Goal: Use online tool/utility: Utilize a website feature to perform a specific function

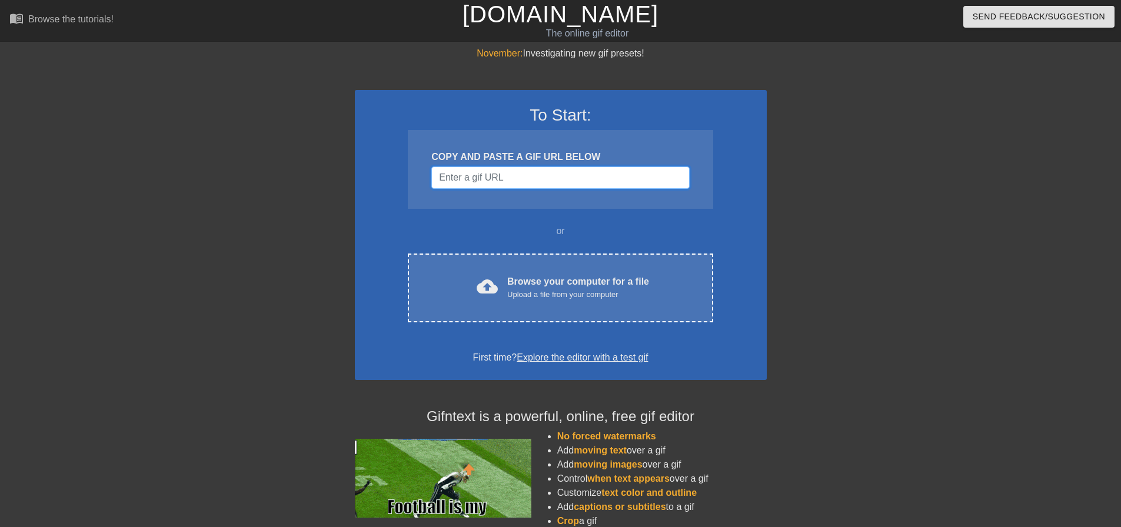
click at [508, 176] on input "Username" at bounding box center [560, 178] width 258 height 22
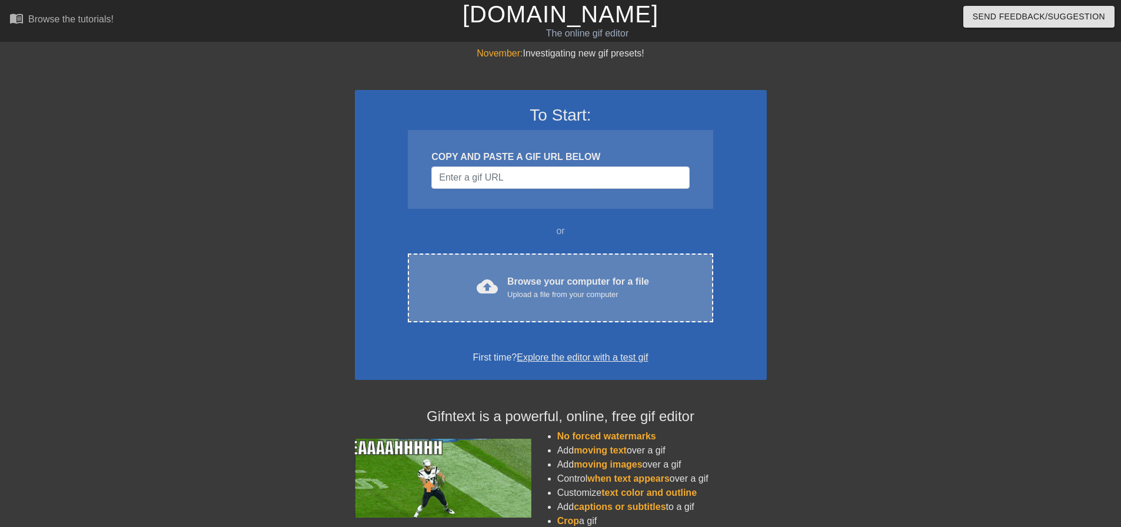
click at [563, 302] on div "cloud_upload Browse your computer for a file Upload a file from your computer C…" at bounding box center [560, 288] width 305 height 69
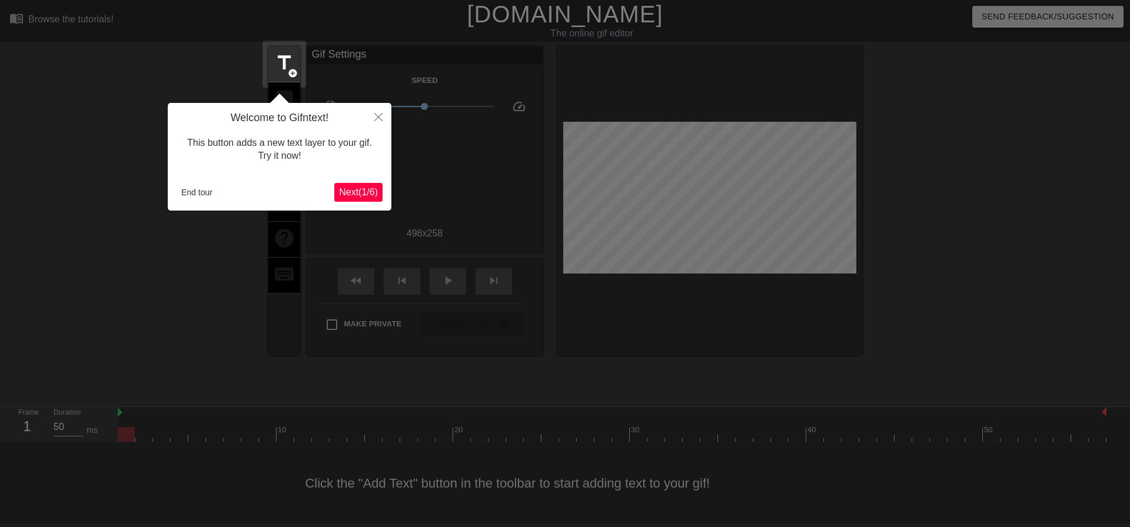
click at [363, 190] on span "Next ( 1 / 6 )" at bounding box center [358, 192] width 39 height 10
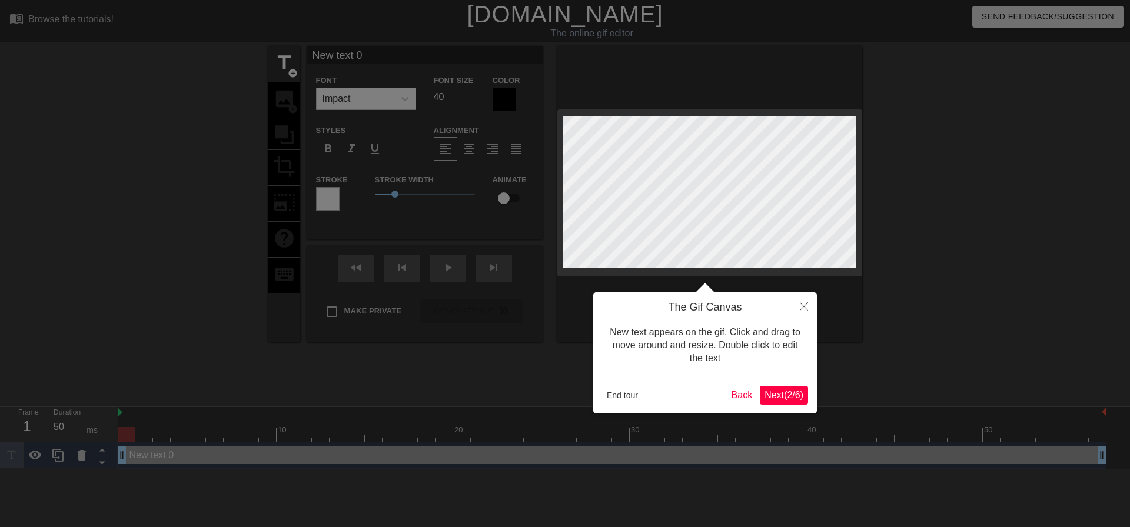
click at [794, 393] on span "Next ( 2 / 6 )" at bounding box center [784, 395] width 39 height 10
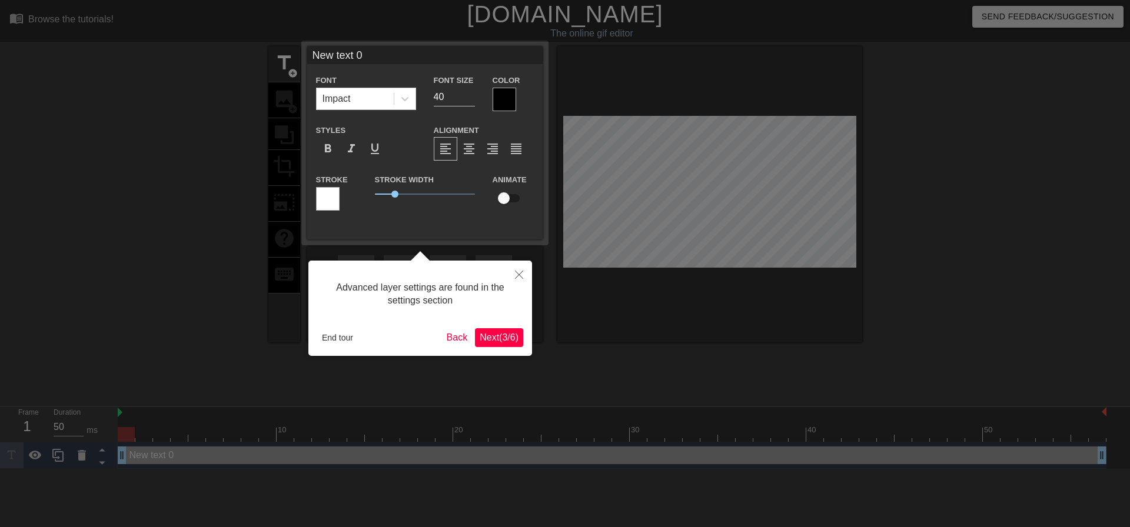
click at [508, 340] on span "Next ( 3 / 6 )" at bounding box center [499, 338] width 39 height 10
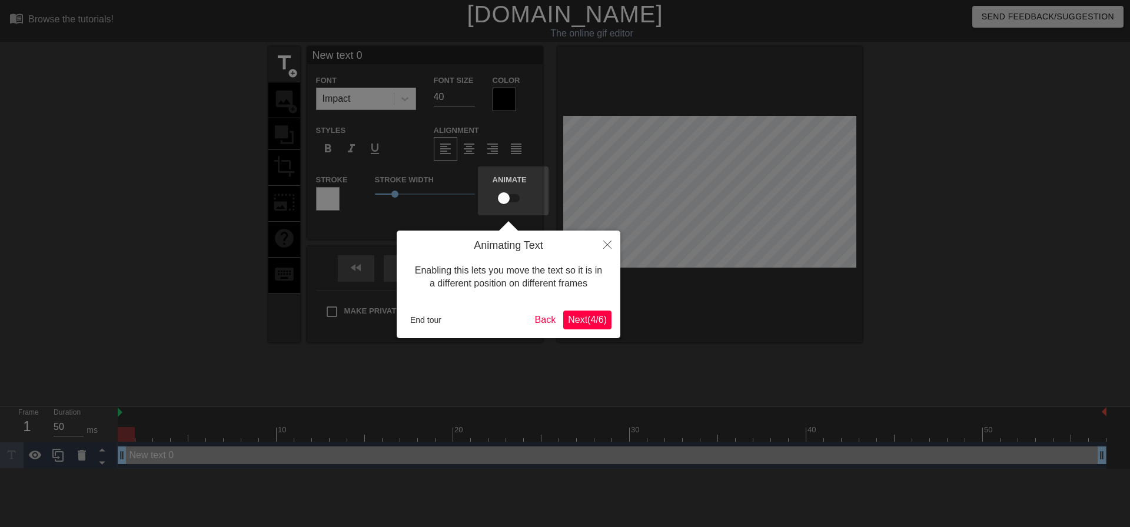
click at [591, 324] on span "Next ( 4 / 6 )" at bounding box center [587, 320] width 39 height 10
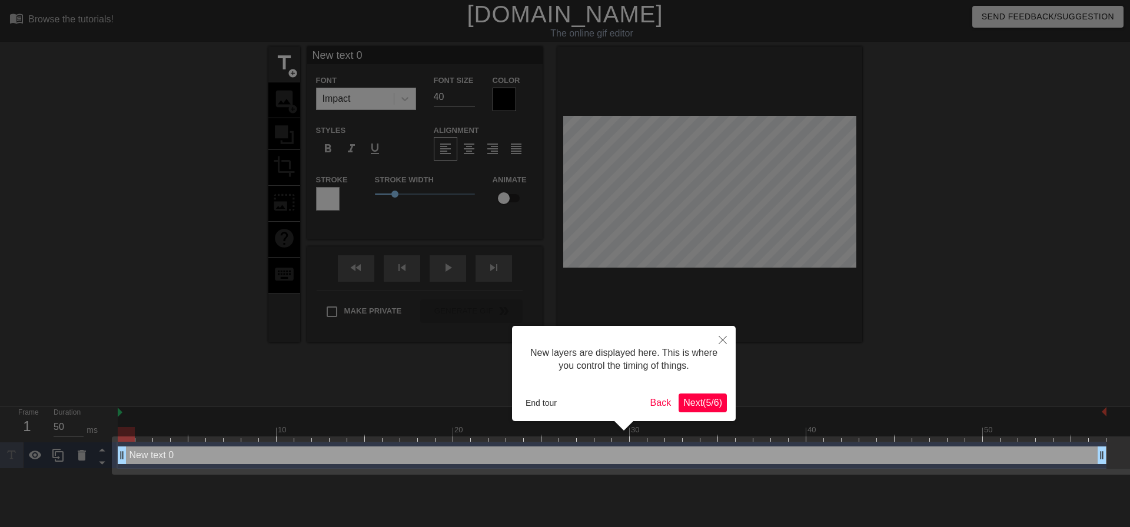
click at [703, 398] on span "Next ( 5 / 6 )" at bounding box center [702, 403] width 39 height 10
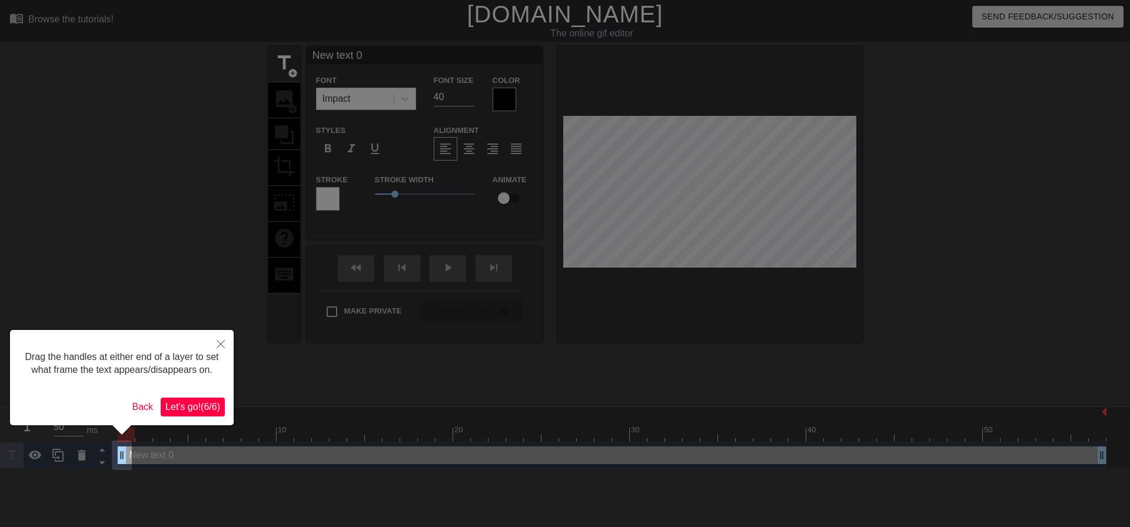
click at [185, 408] on span "Let's go! ( 6 / 6 )" at bounding box center [192, 407] width 55 height 10
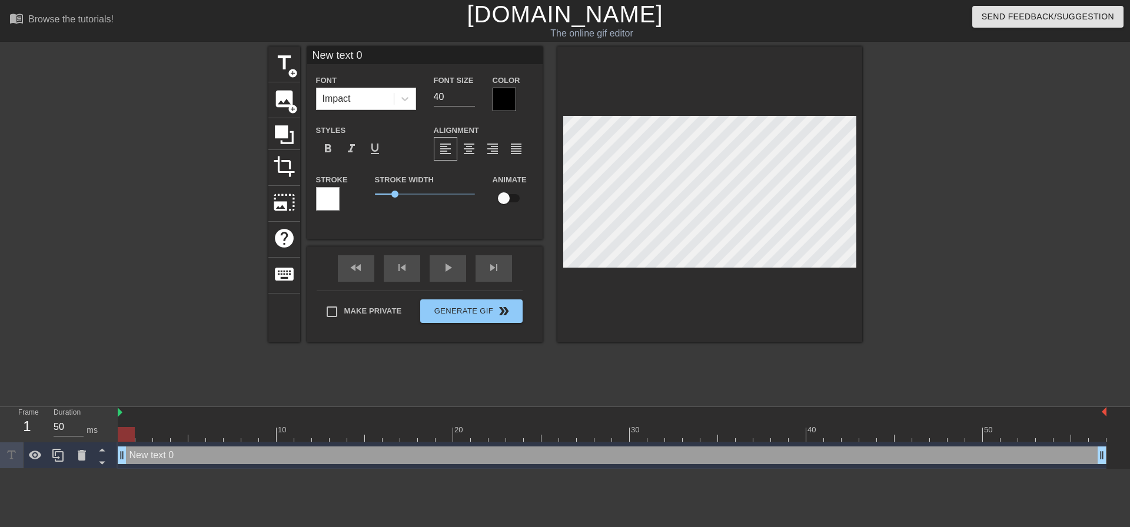
drag, startPoint x: 381, startPoint y: 55, endPoint x: 303, endPoint y: 54, distance: 77.7
click at [303, 54] on div "title add_circle image add_circle crop photo_size_select_large help keyboard Ne…" at bounding box center [565, 194] width 594 height 296
click at [291, 106] on span "add_circle" at bounding box center [293, 109] width 10 height 10
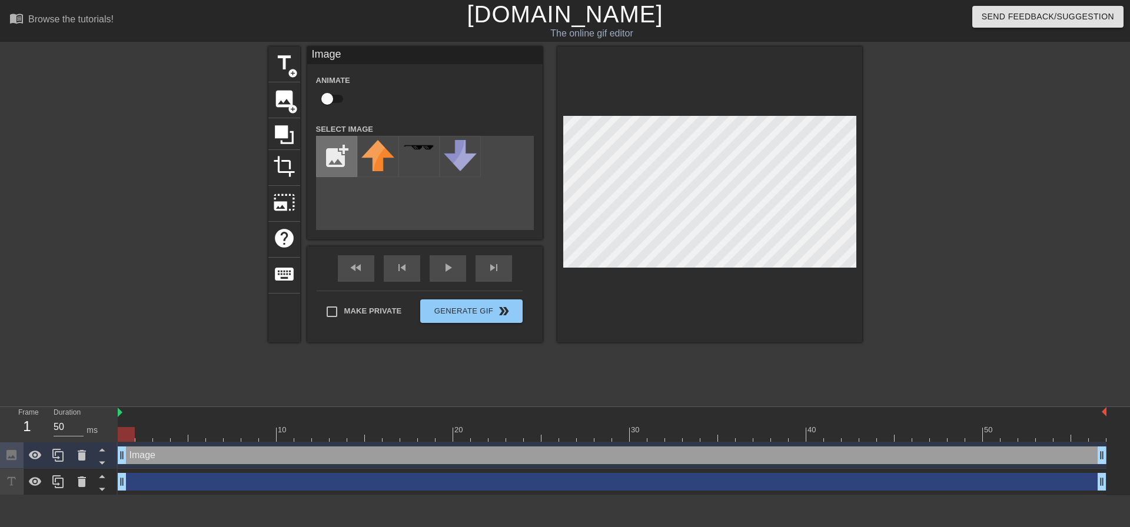
click at [343, 164] on input "file" at bounding box center [337, 157] width 40 height 40
type input "C:\fakepath\huntrix_preview_rev_1.png"
click at [375, 152] on img at bounding box center [377, 155] width 33 height 31
click at [809, 268] on div at bounding box center [709, 194] width 305 height 296
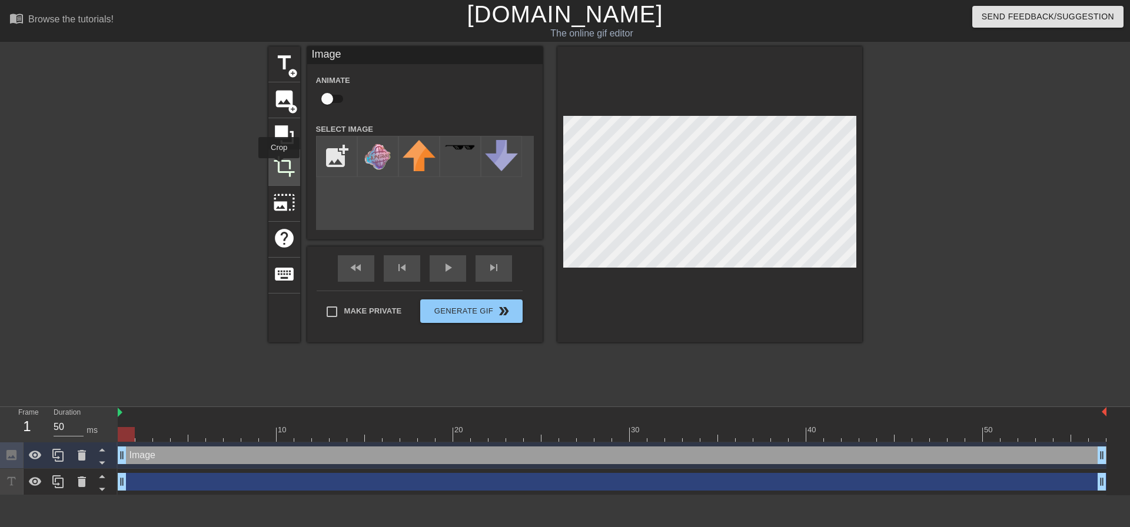
click at [279, 167] on span "crop" at bounding box center [284, 166] width 22 height 22
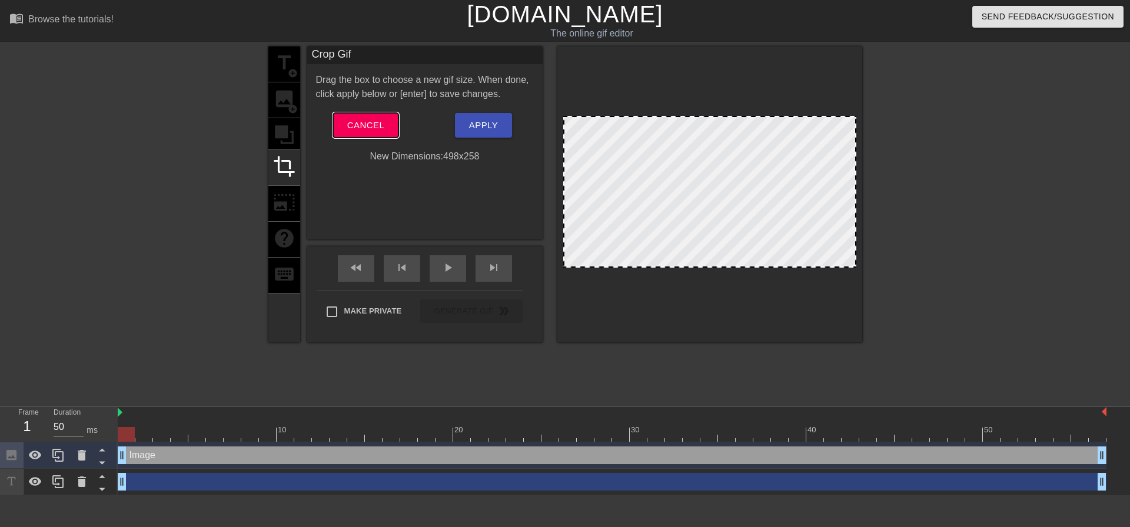
click at [378, 133] on span "Cancel" at bounding box center [365, 125] width 37 height 15
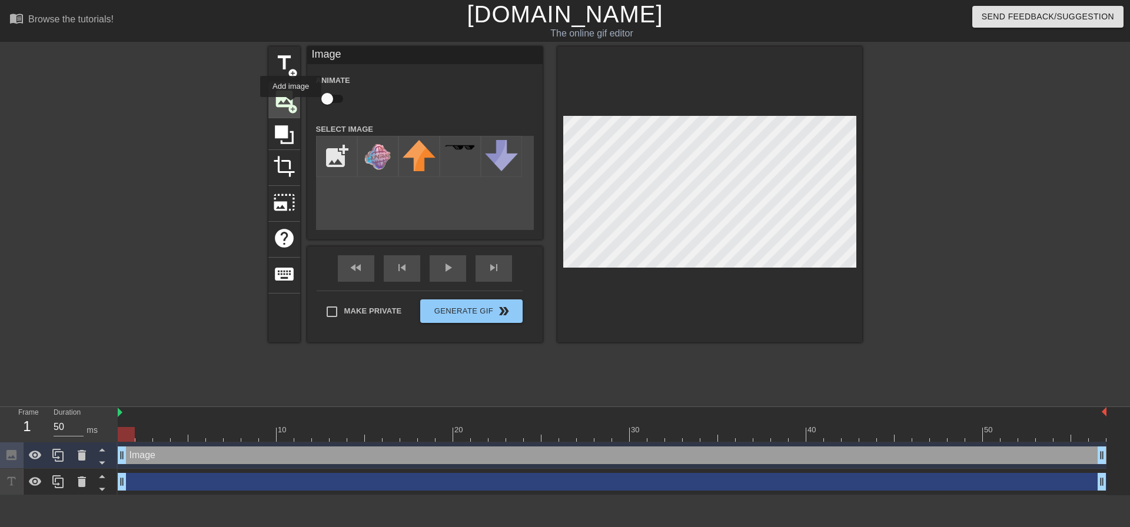
click at [291, 105] on span "add_circle" at bounding box center [293, 109] width 10 height 10
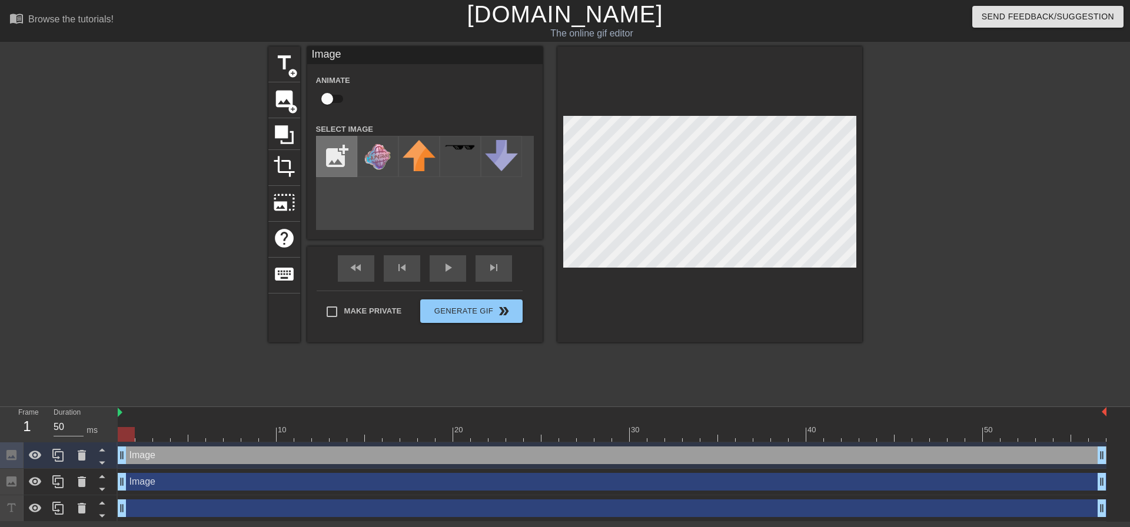
click at [326, 157] on input "file" at bounding box center [337, 157] width 40 height 40
type input "C:\fakepath\ezgif-3a782d72aacec4.gif"
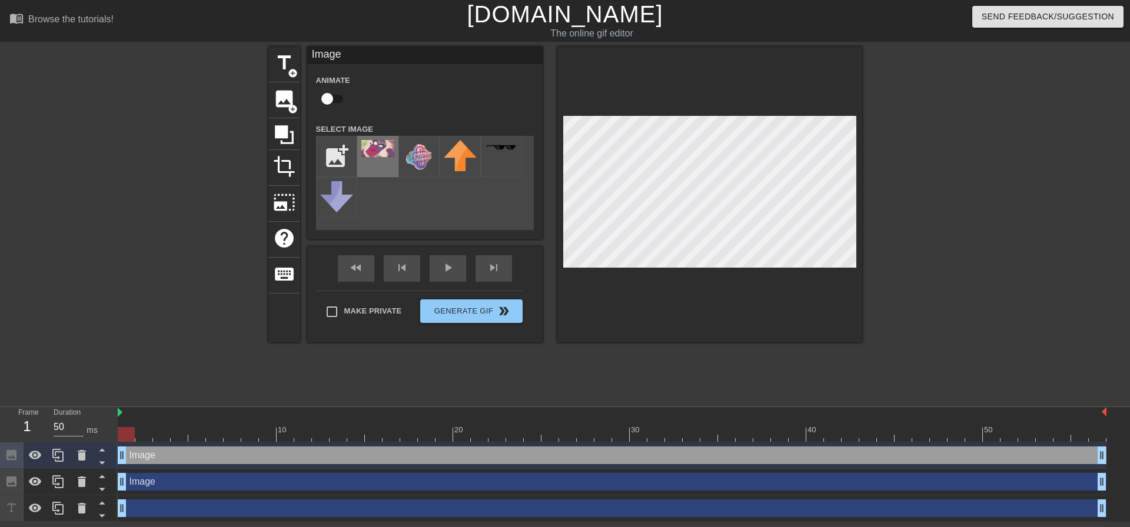
click at [384, 161] on div at bounding box center [377, 156] width 41 height 41
click at [335, 98] on input "checkbox" at bounding box center [327, 99] width 67 height 22
checkbox input "true"
click at [423, 160] on img at bounding box center [419, 155] width 33 height 31
click at [385, 160] on div at bounding box center [377, 156] width 41 height 41
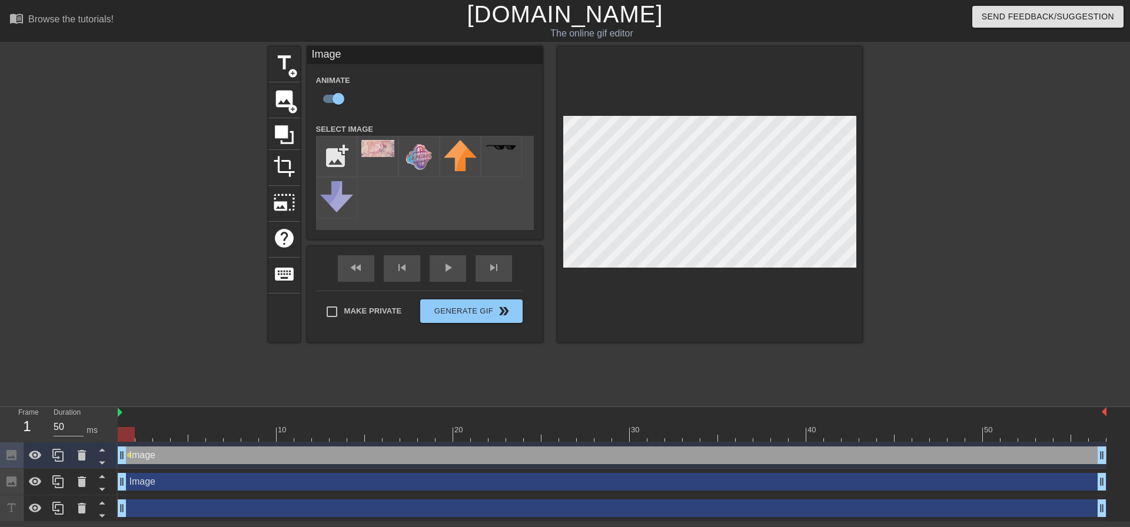
click at [450, 203] on div "add_photo_alternate" at bounding box center [425, 183] width 218 height 94
click at [634, 386] on div "title add_circle image add_circle crop photo_size_select_large help keyboard Im…" at bounding box center [565, 222] width 594 height 353
click at [84, 451] on icon at bounding box center [82, 456] width 14 height 14
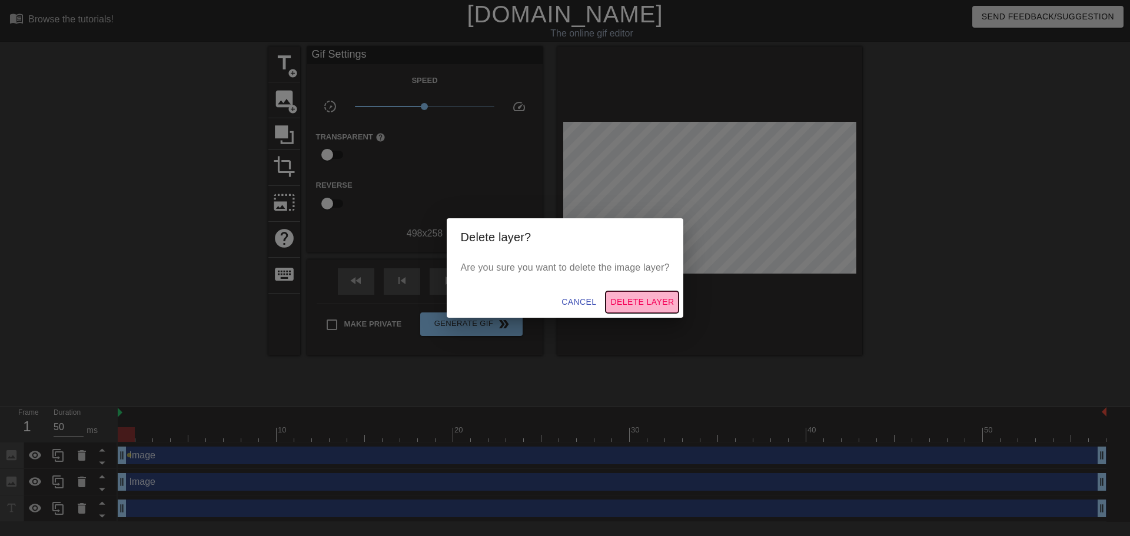
click at [648, 301] on span "Delete Layer" at bounding box center [642, 302] width 64 height 15
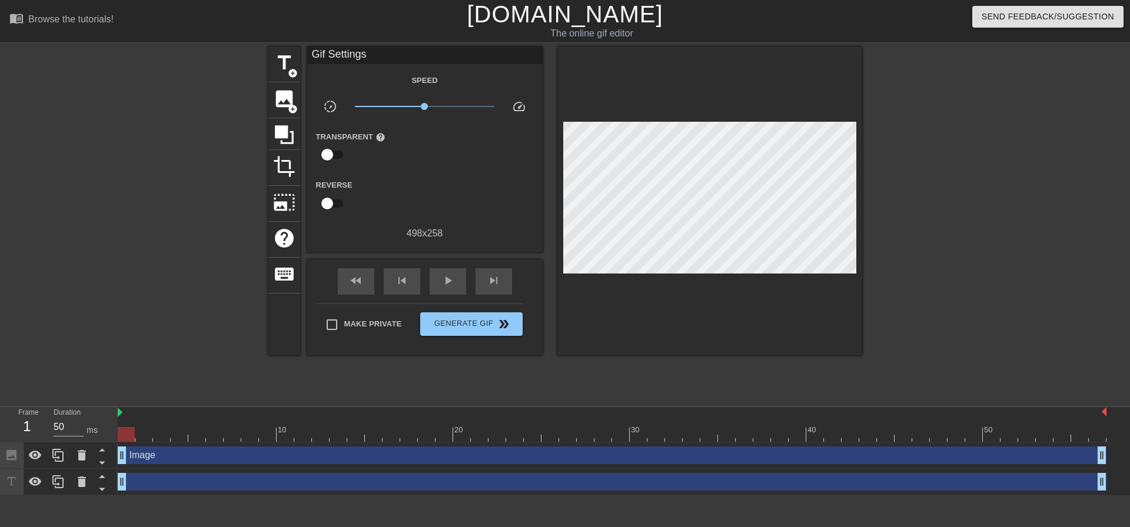
click at [330, 154] on input "checkbox" at bounding box center [327, 155] width 67 height 22
click at [343, 154] on input "checkbox" at bounding box center [338, 155] width 67 height 22
checkbox input "false"
